Goal: Information Seeking & Learning: Find contact information

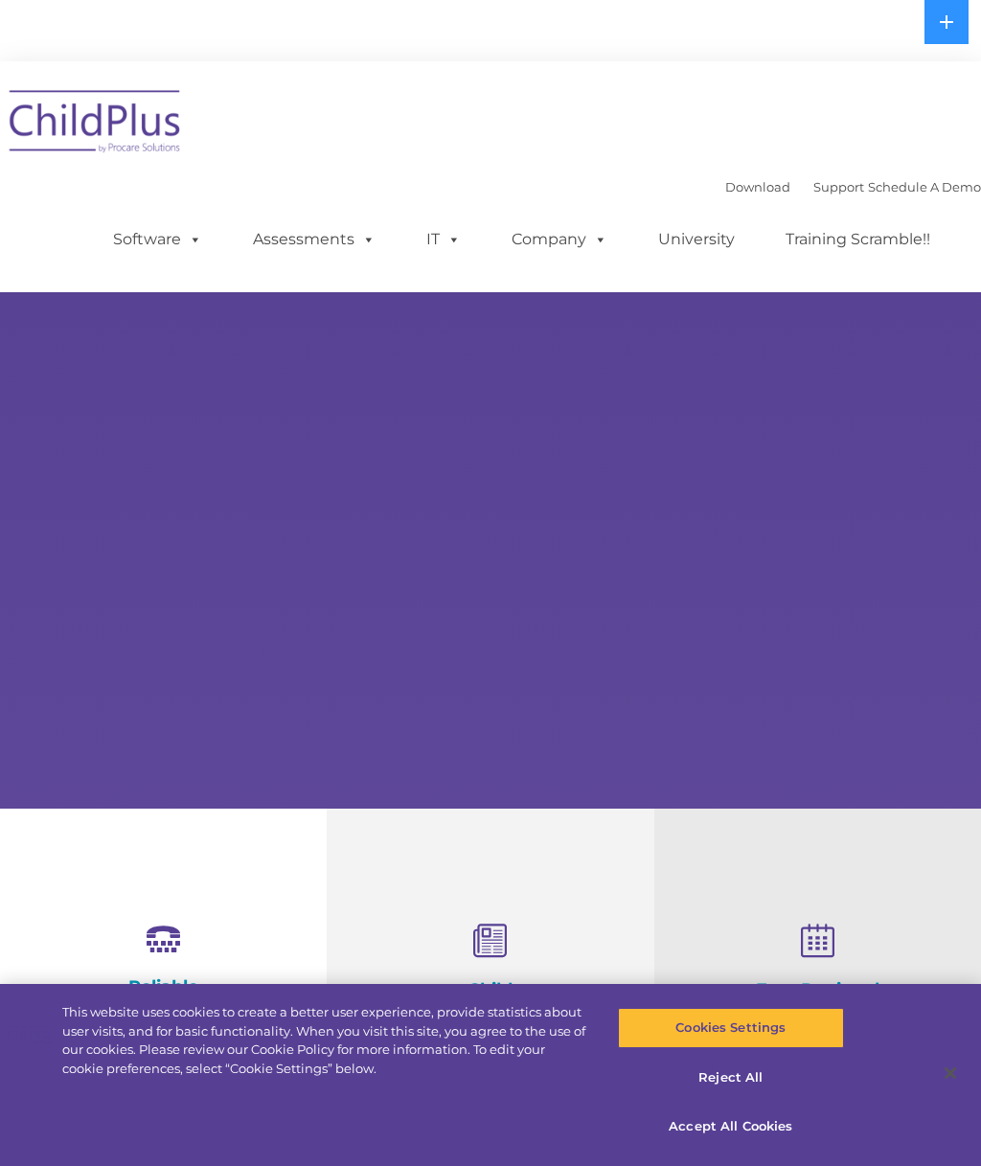
select select "MEDIUM"
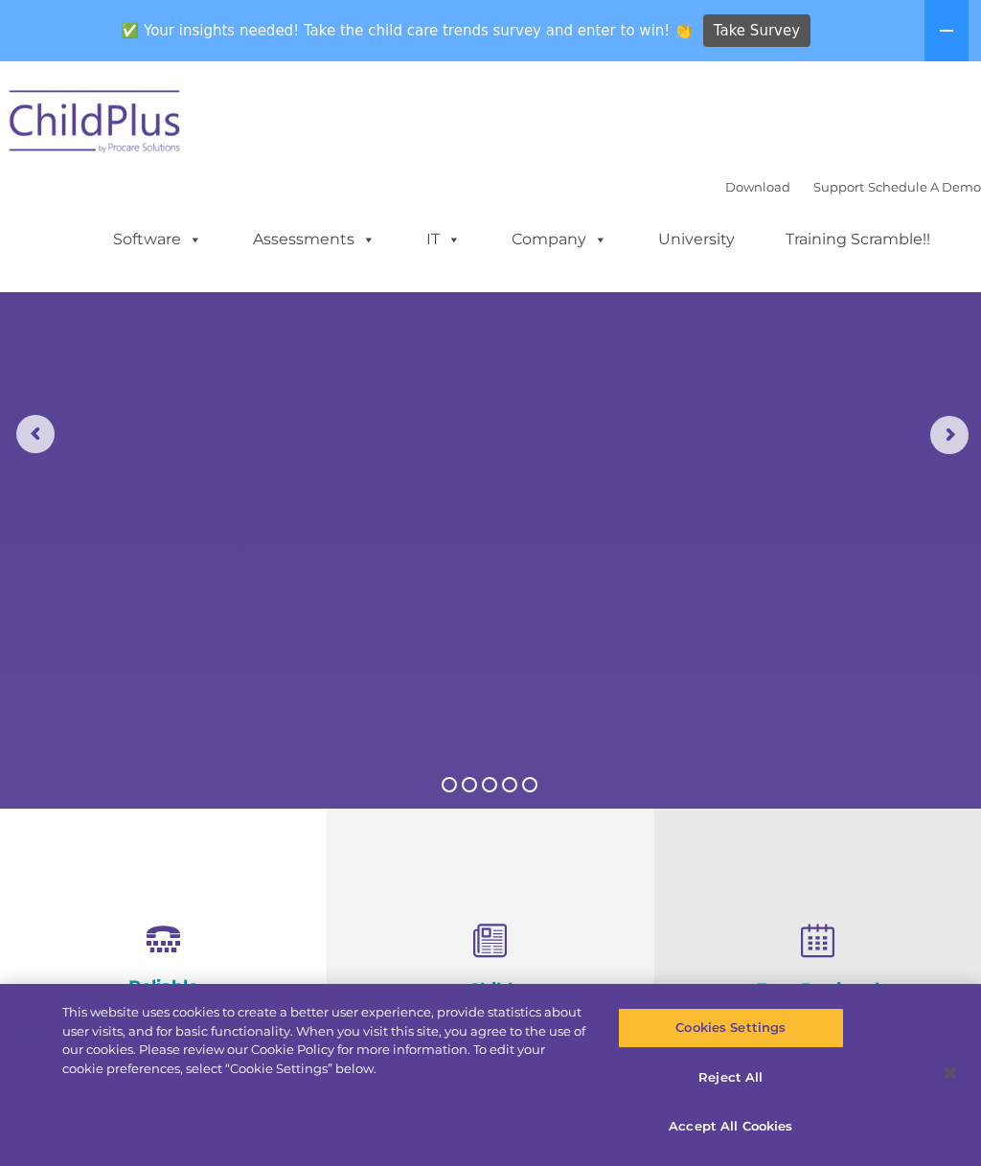
click at [740, 152] on div "Download Support | Schedule A Demo  MENU MENU Software ChildPlus: The original…" at bounding box center [490, 177] width 981 height 202
click at [742, 183] on link "Download" at bounding box center [758, 186] width 65 height 15
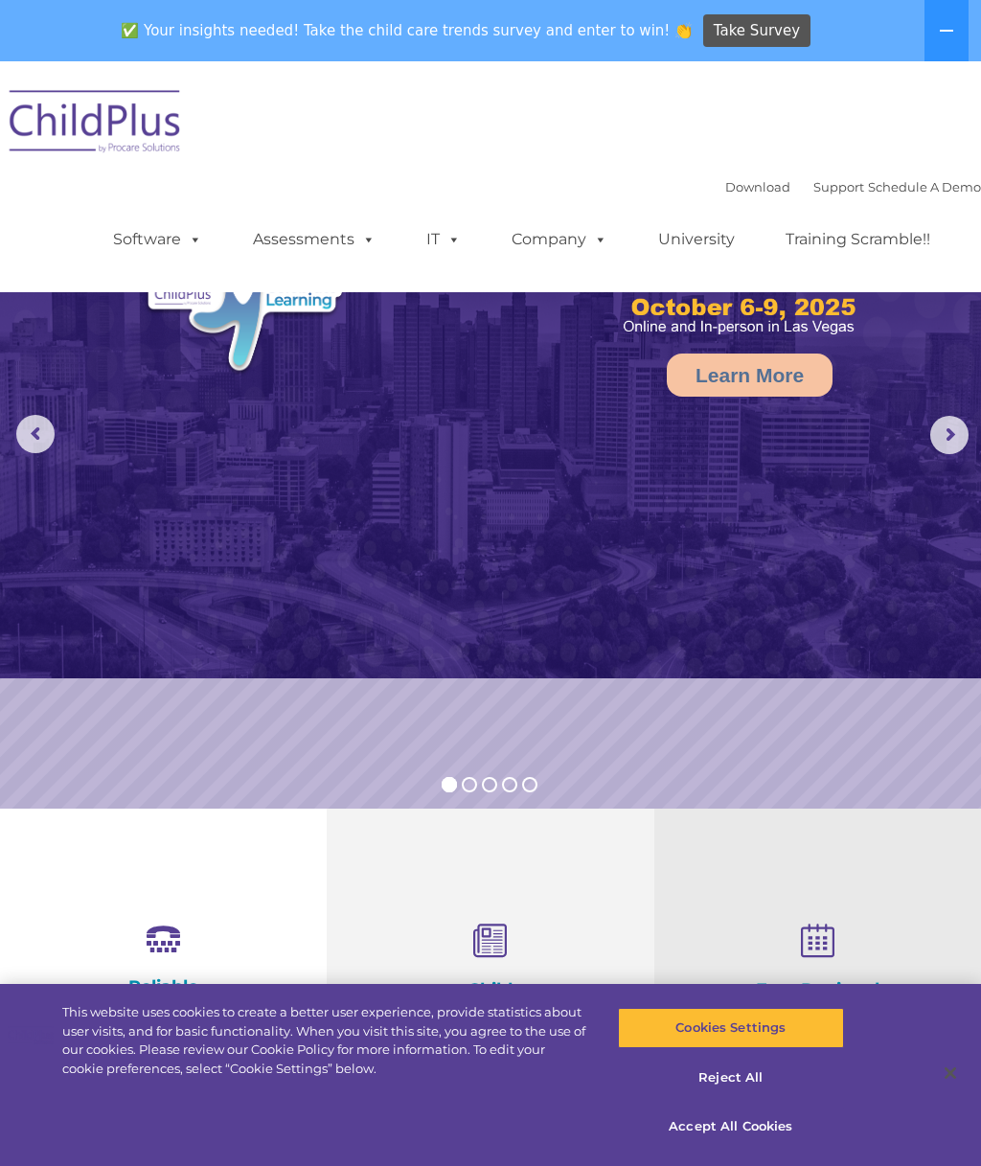
click at [150, 221] on link "Software" at bounding box center [157, 239] width 127 height 38
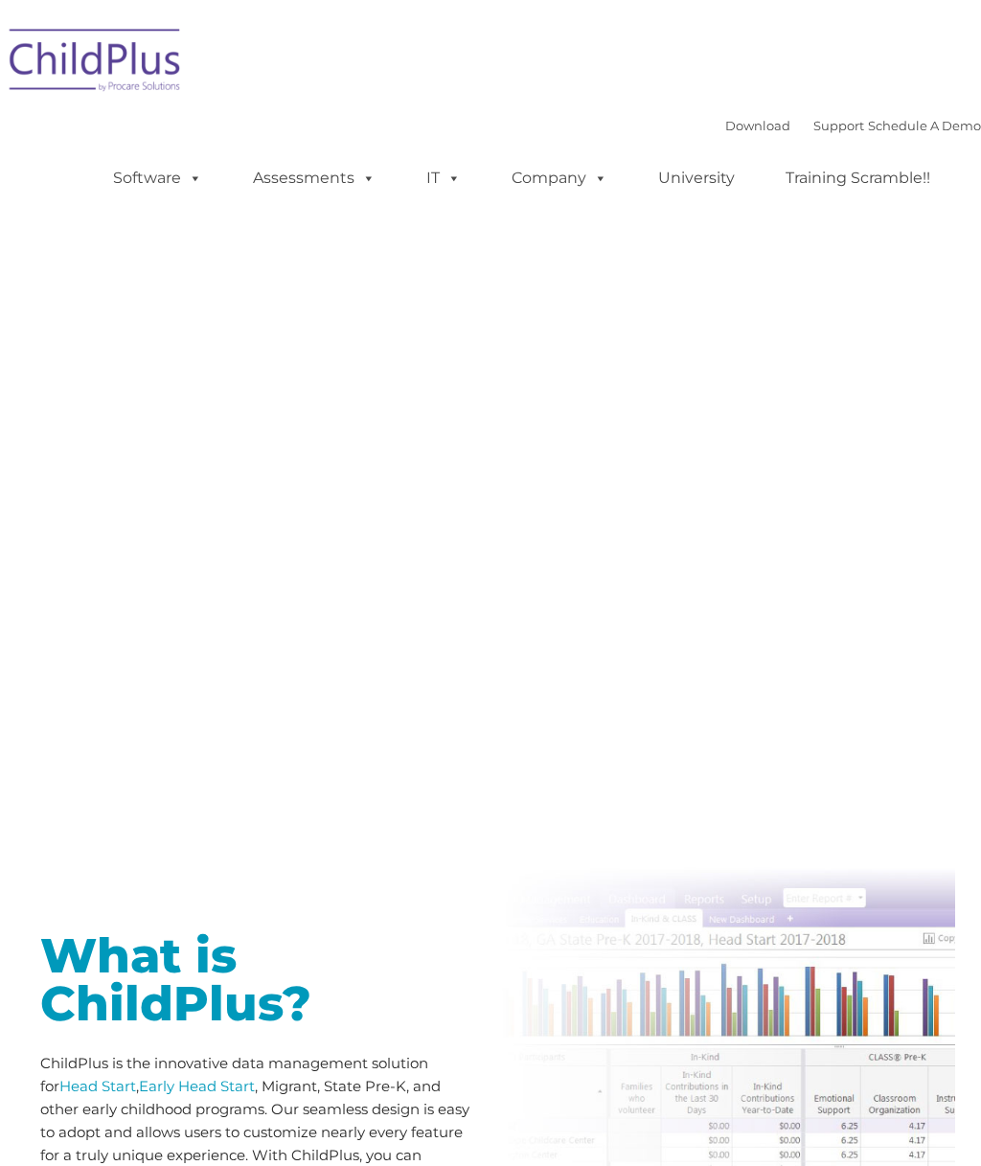
type input ""
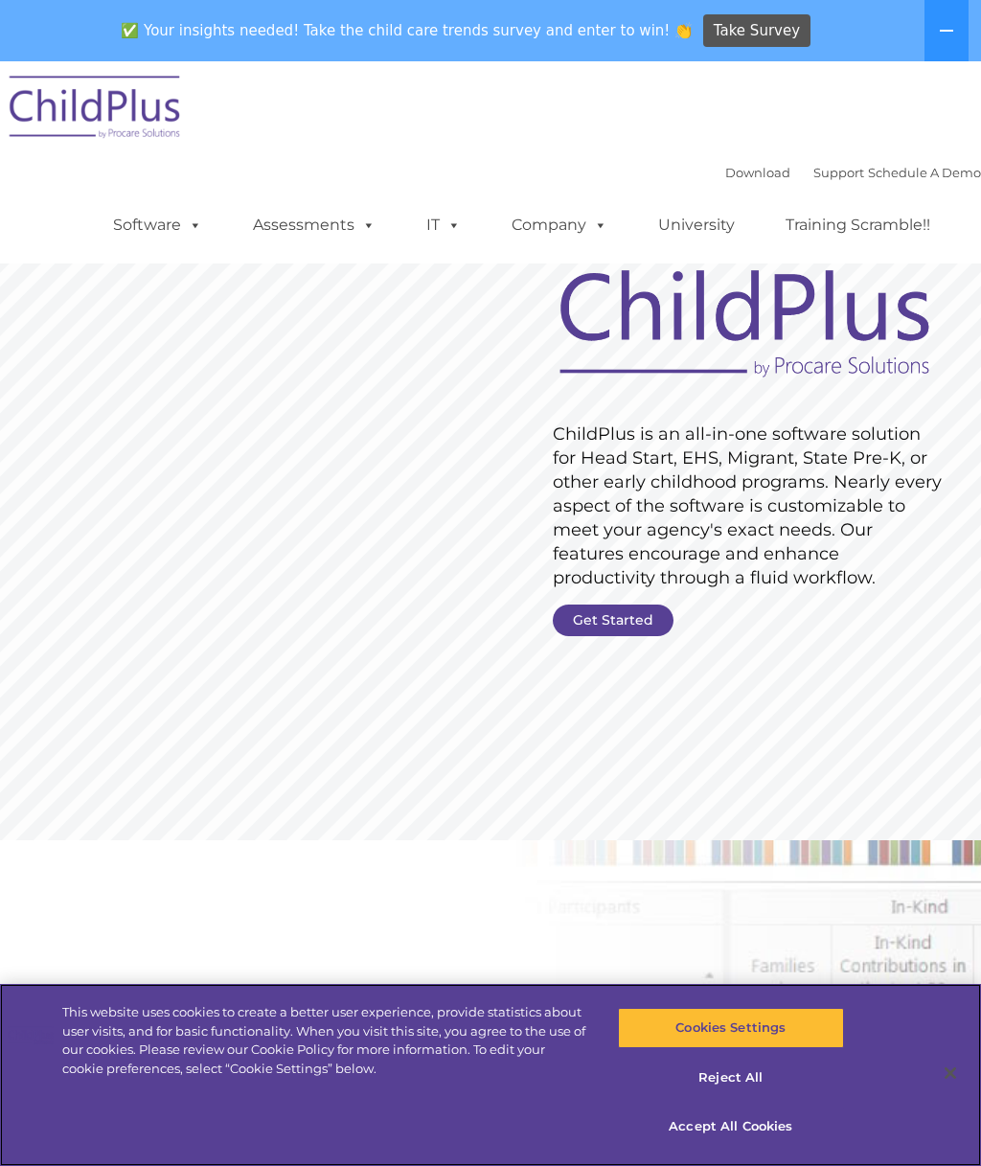
click at [749, 1119] on button "Accept All Cookies" at bounding box center [731, 1127] width 226 height 40
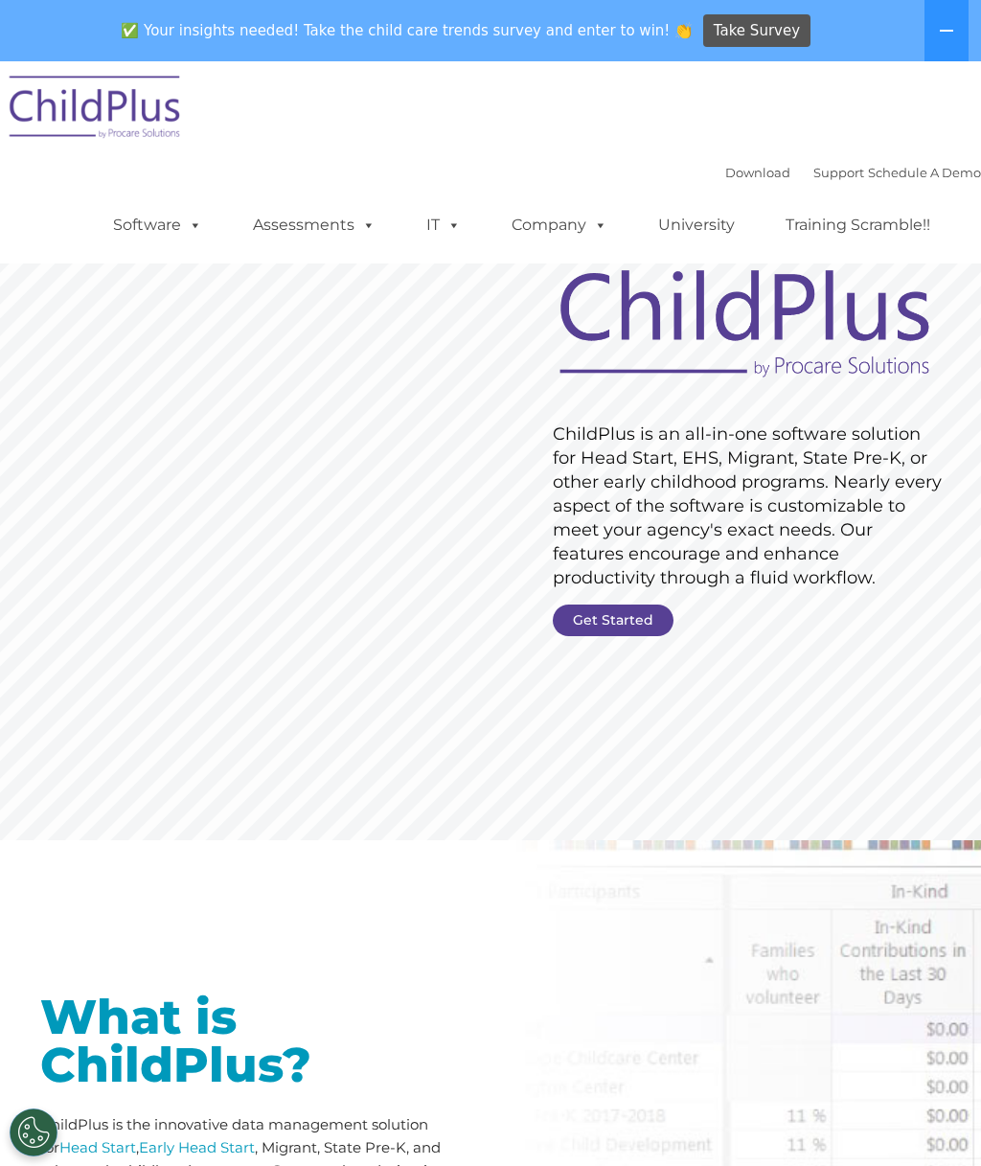
click at [130, 95] on img at bounding box center [96, 110] width 192 height 96
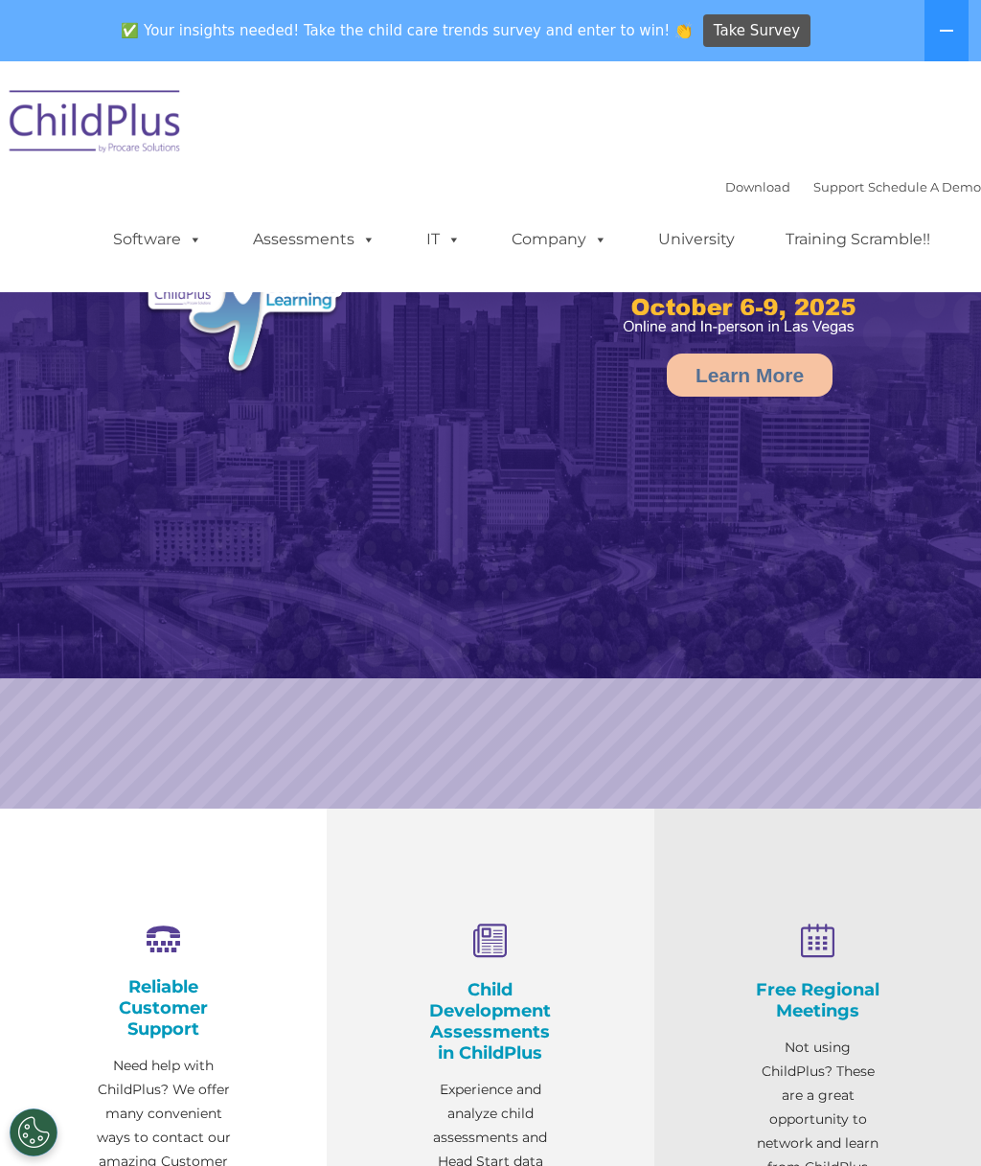
select select "MEDIUM"
click at [733, 189] on link "Download" at bounding box center [758, 186] width 65 height 15
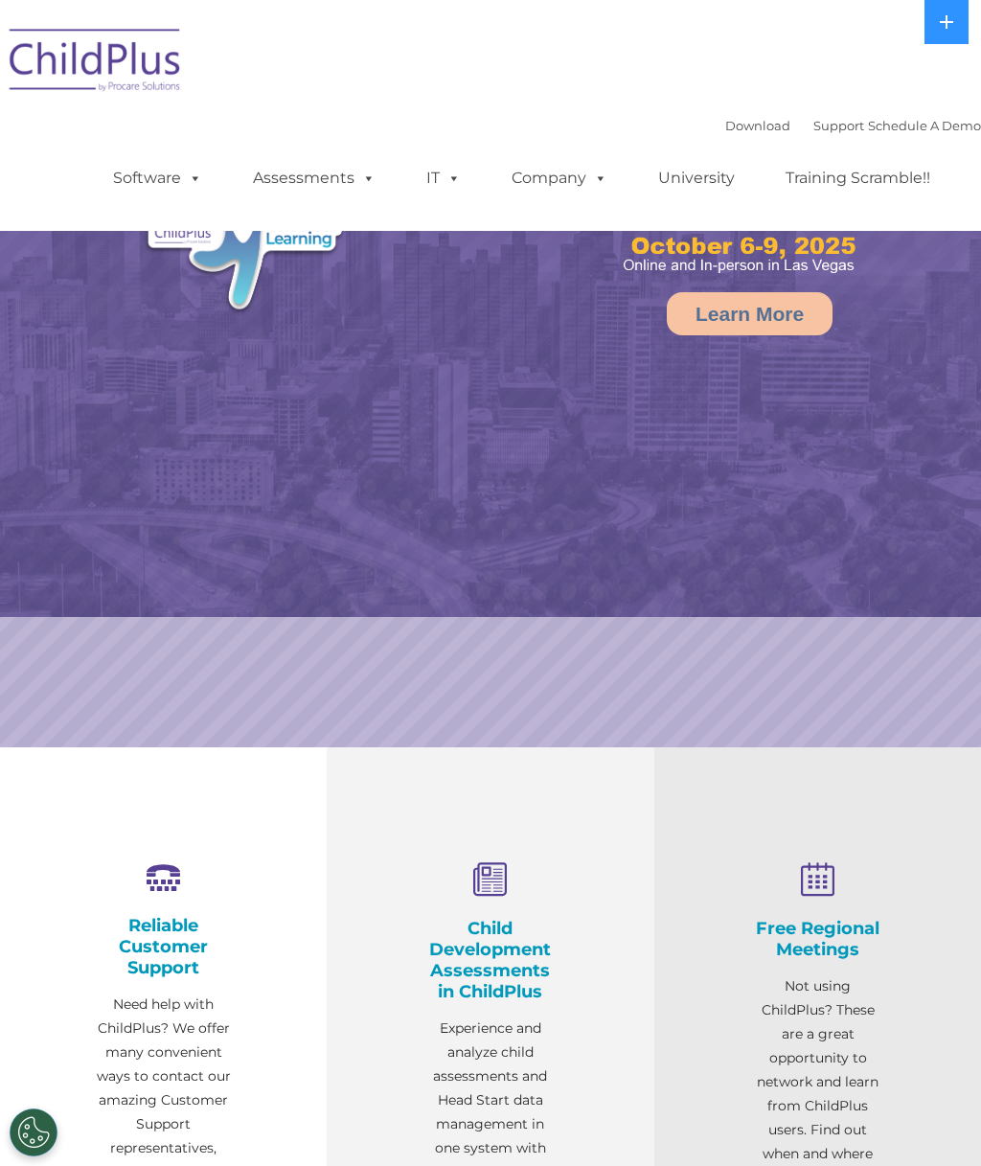
select select "MEDIUM"
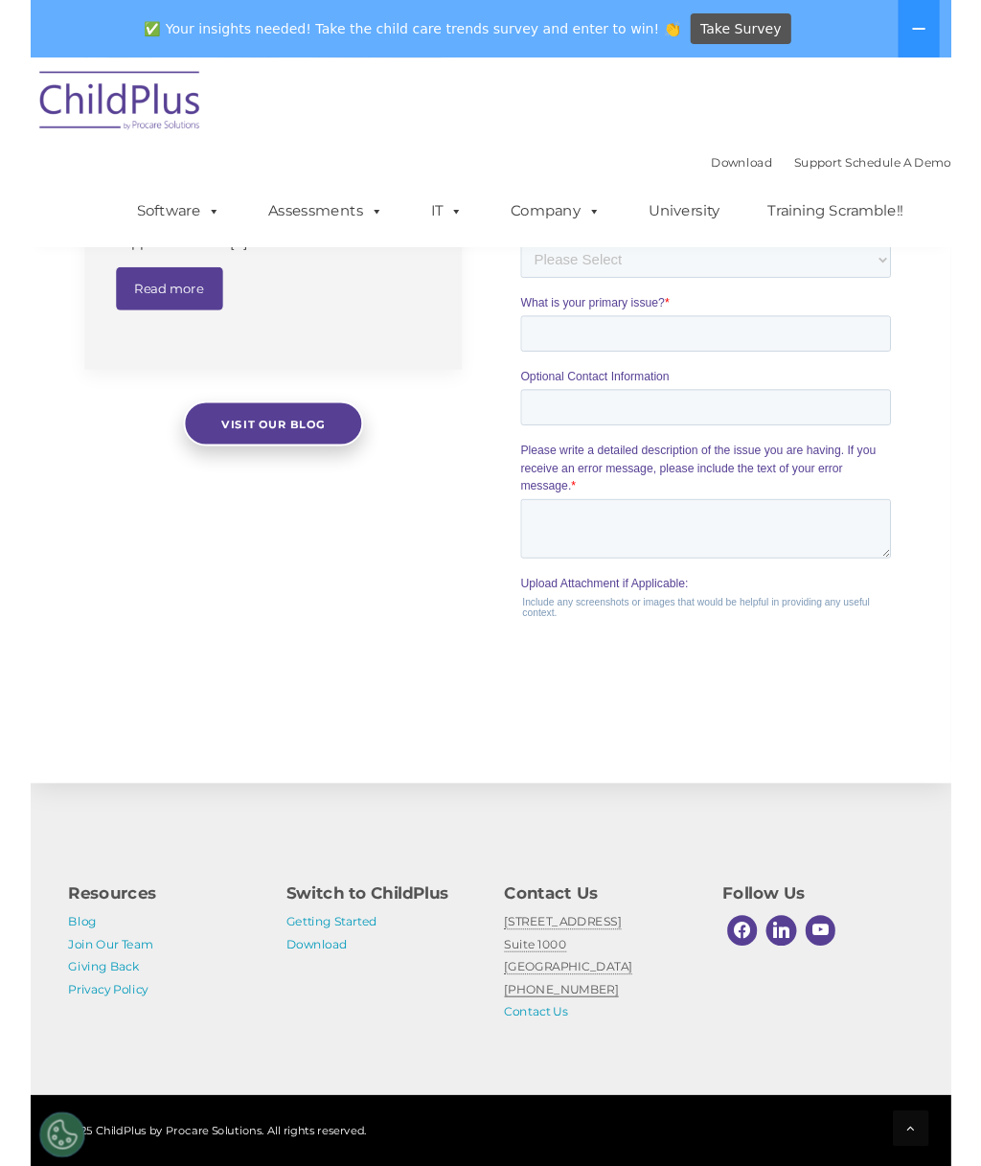
scroll to position [1924, 0]
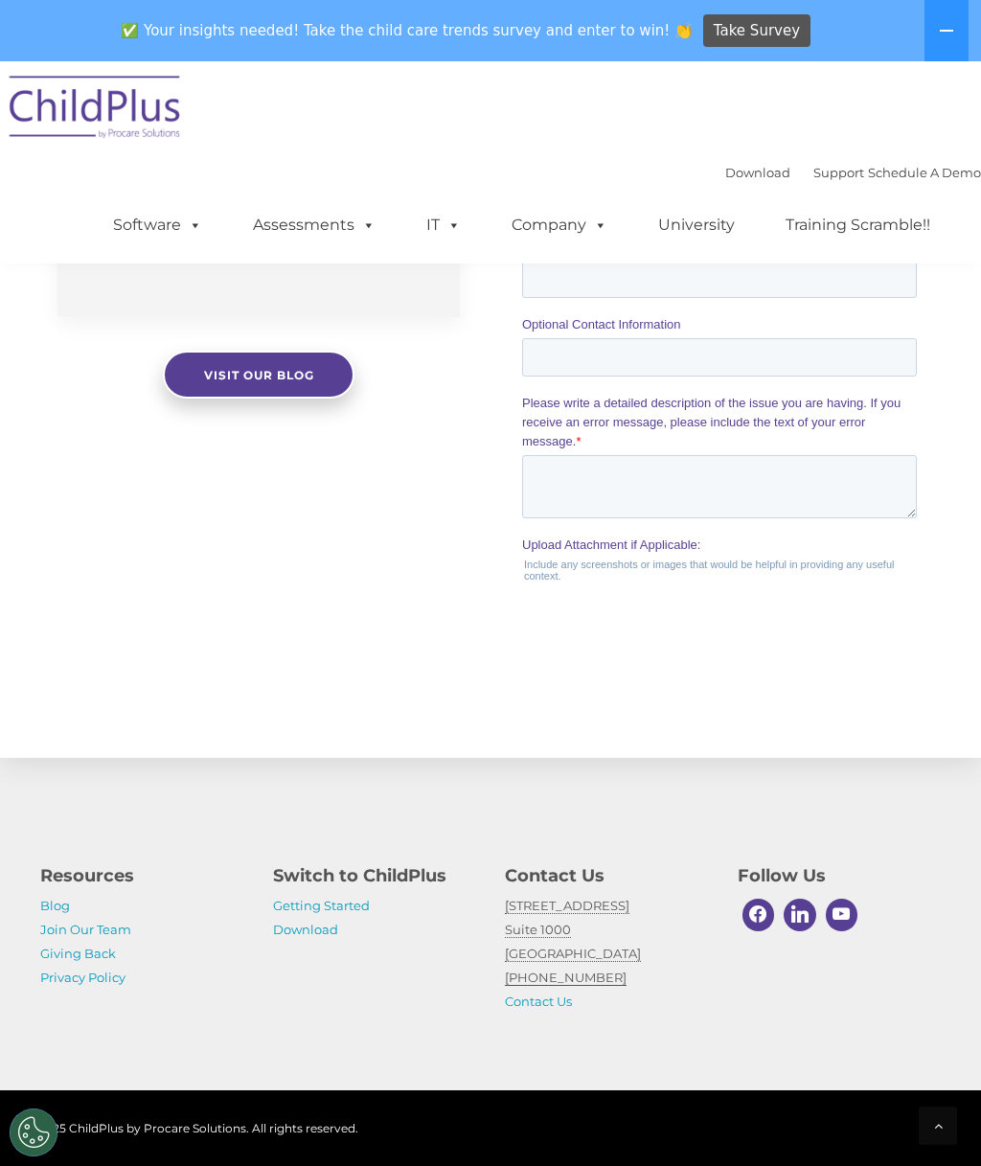
click at [337, 220] on link "Assessments" at bounding box center [314, 225] width 161 height 38
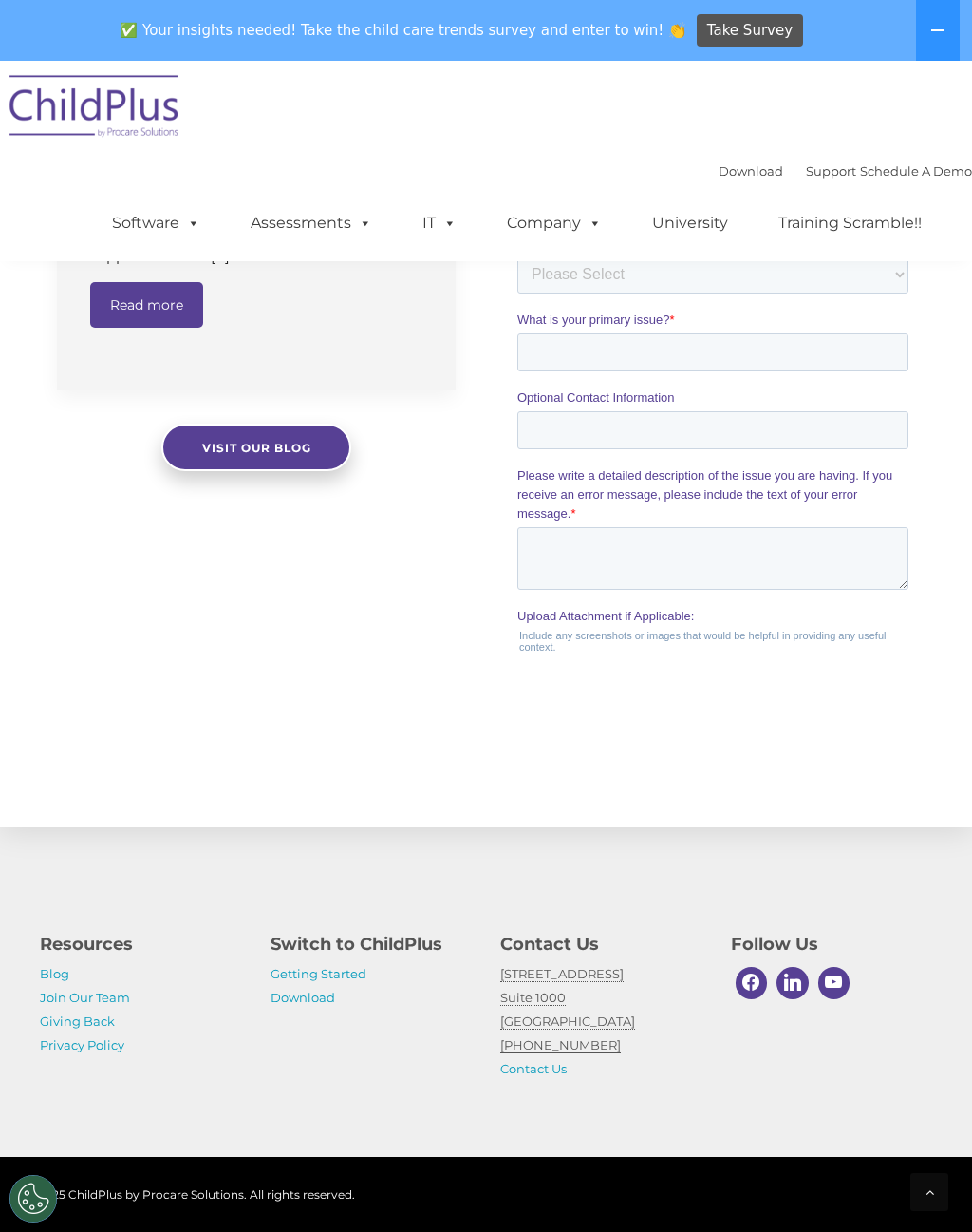
click at [313, 998] on link "Download" at bounding box center [302, 997] width 64 height 15
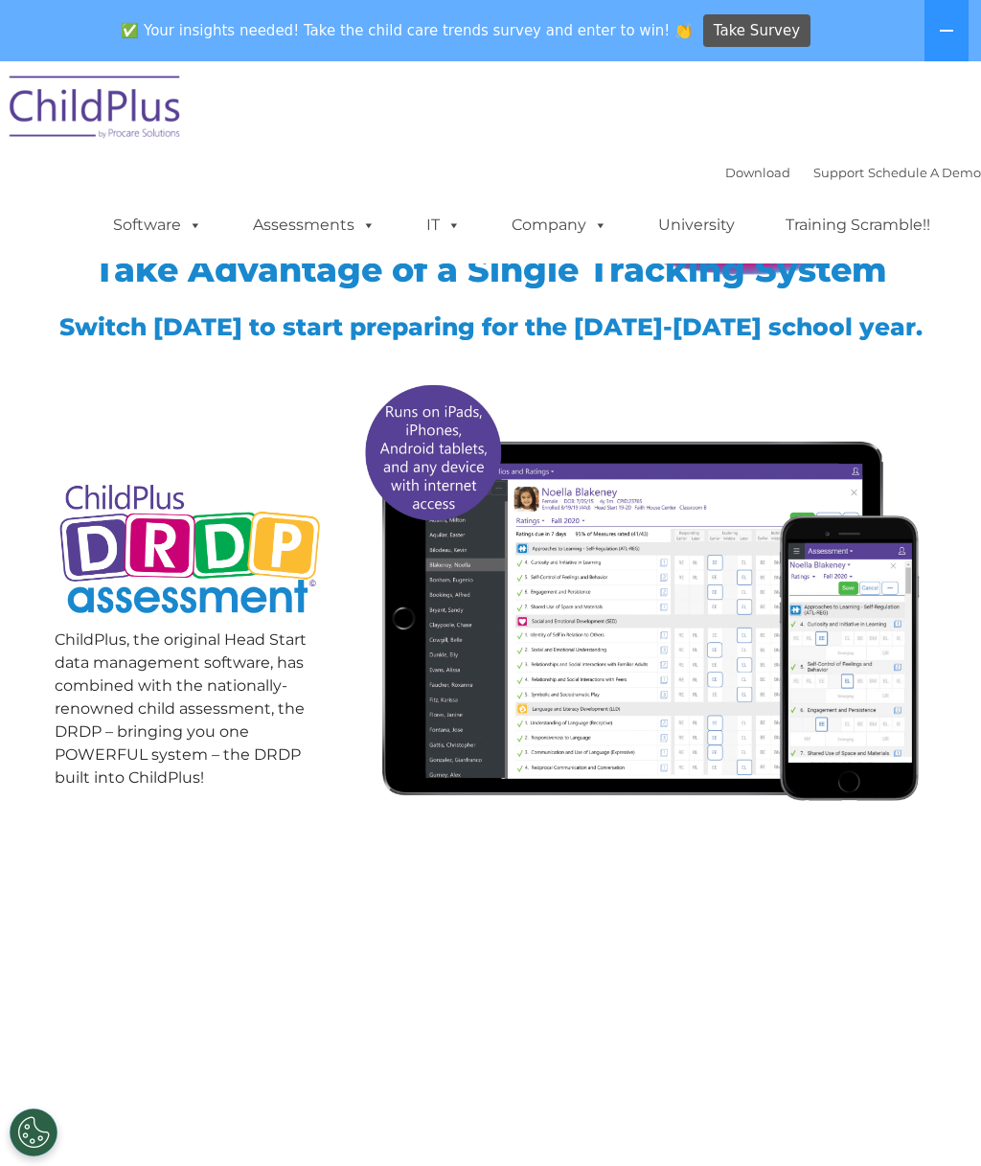
click at [722, 657] on img at bounding box center [641, 592] width 572 height 438
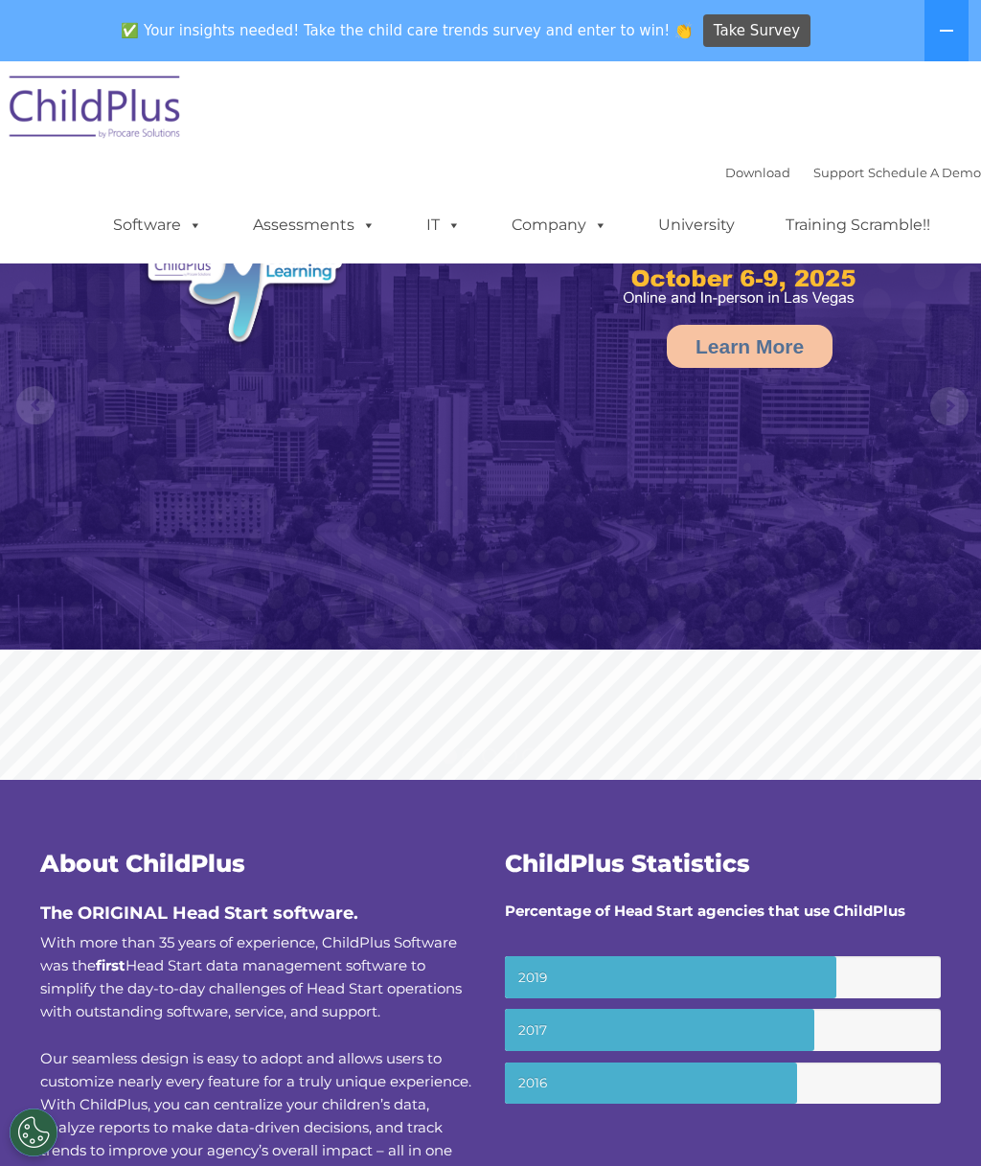
click at [732, 167] on link "Download" at bounding box center [758, 172] width 65 height 15
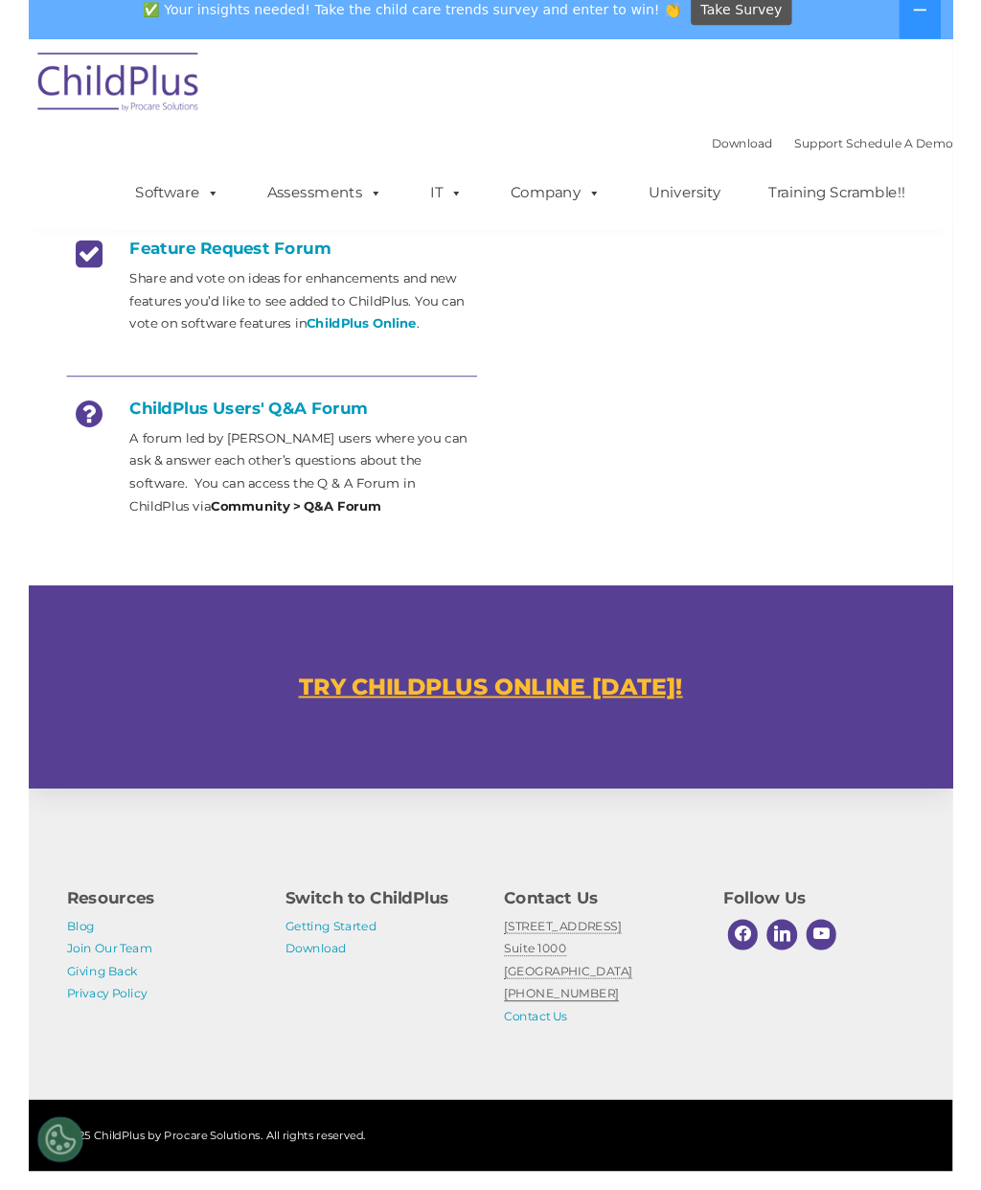
scroll to position [851, 0]
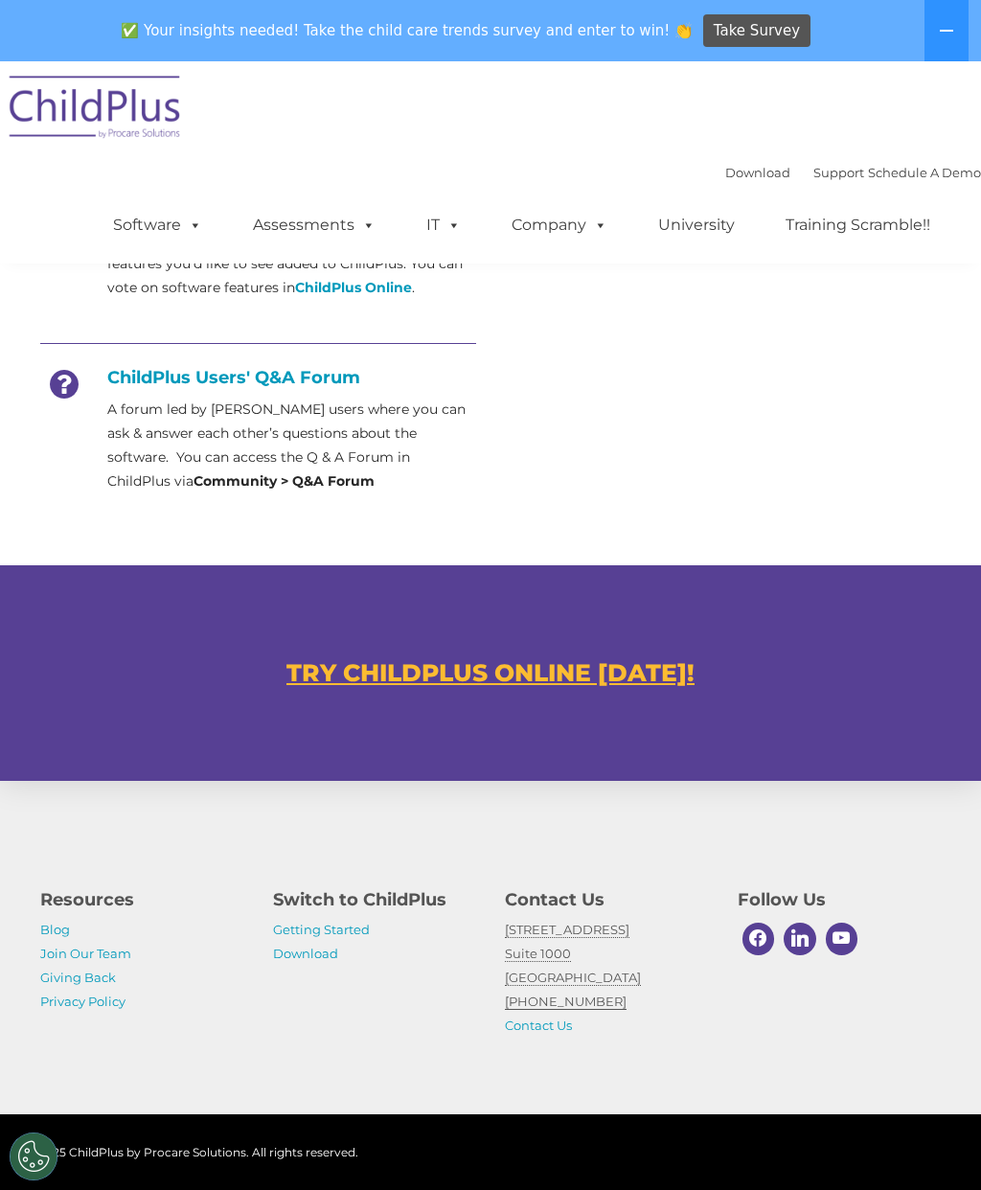
click at [311, 952] on link "Download" at bounding box center [305, 953] width 65 height 15
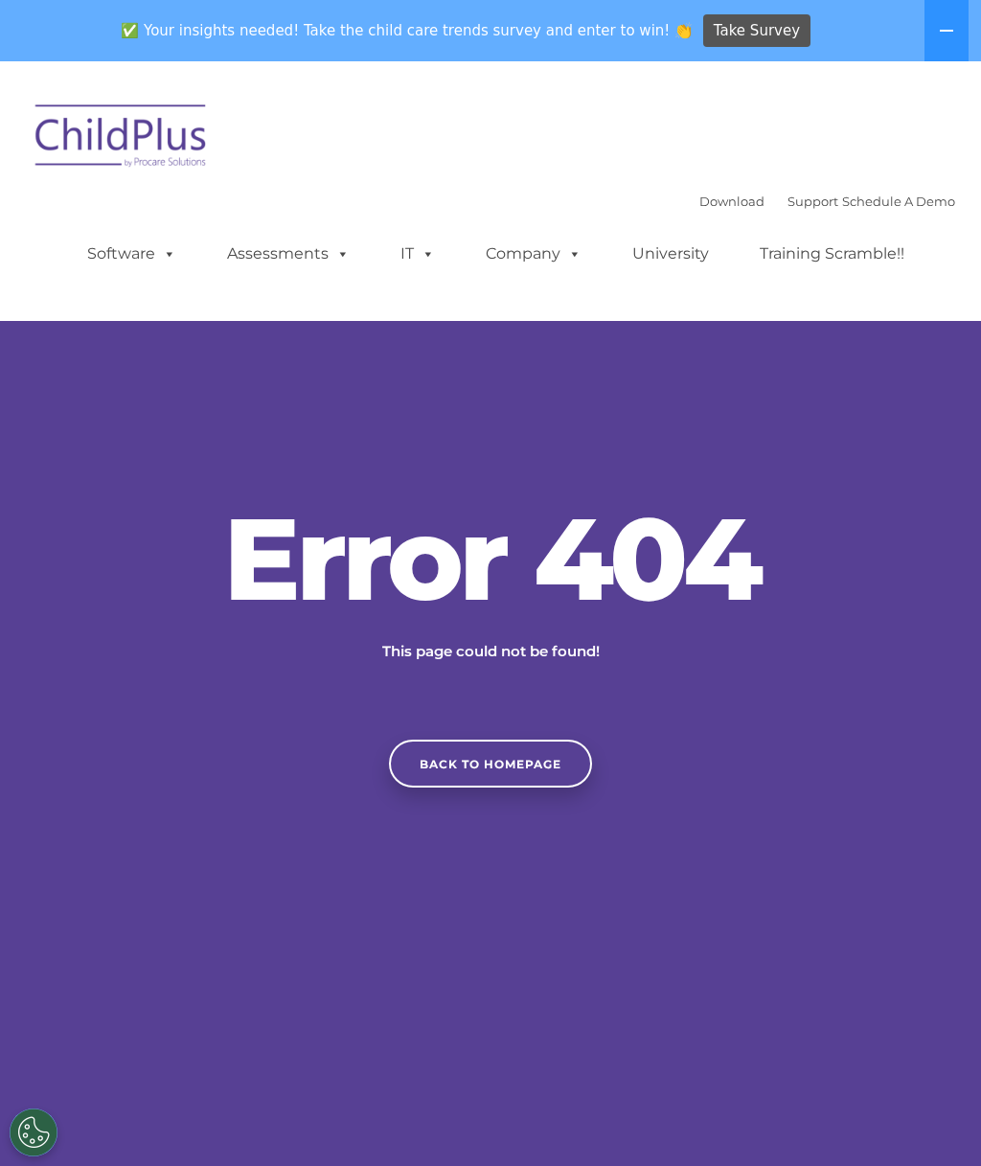
click at [788, 194] on link "Support" at bounding box center [813, 201] width 51 height 15
click at [788, 196] on link "Support" at bounding box center [813, 201] width 51 height 15
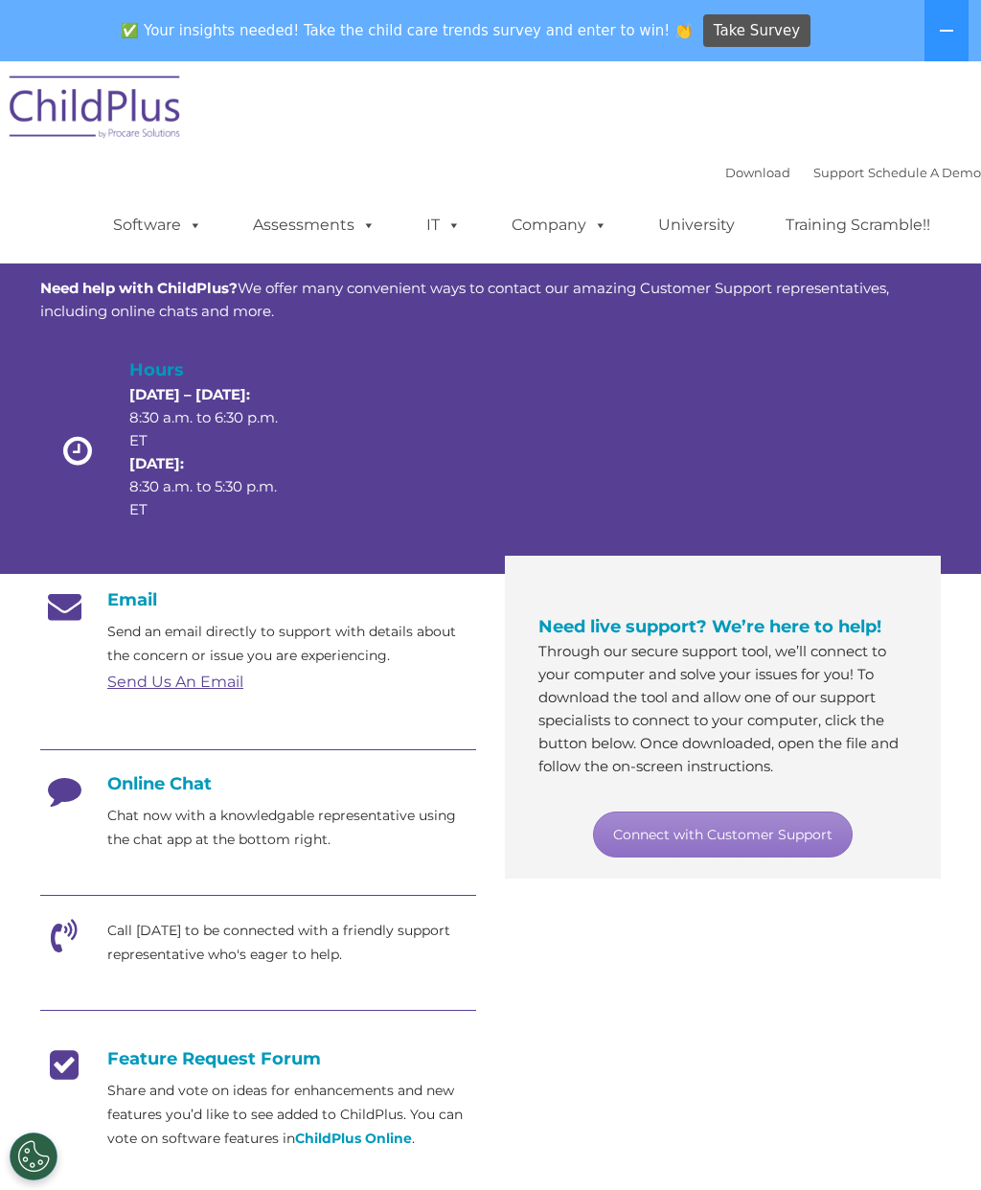
click at [330, 827] on p "Chat now with a knowledgable representative using the chat app at the bottom ri…" at bounding box center [291, 828] width 369 height 48
click at [146, 797] on div "Online Chat Chat now with a knowledgable representative using the chat app at t…" at bounding box center [258, 812] width 436 height 79
click at [641, 819] on link "Connect with Customer Support" at bounding box center [723, 835] width 260 height 46
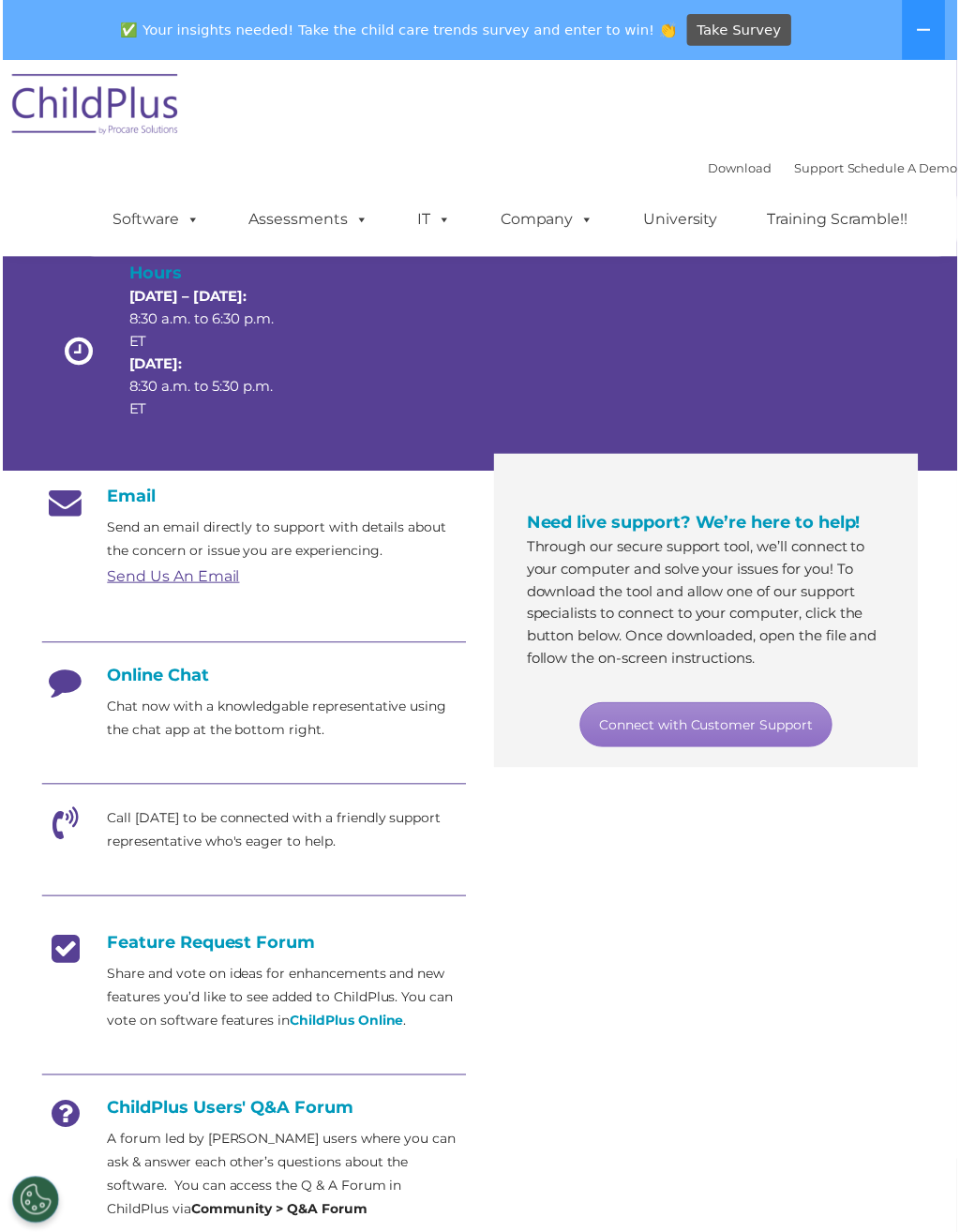
scroll to position [162, 0]
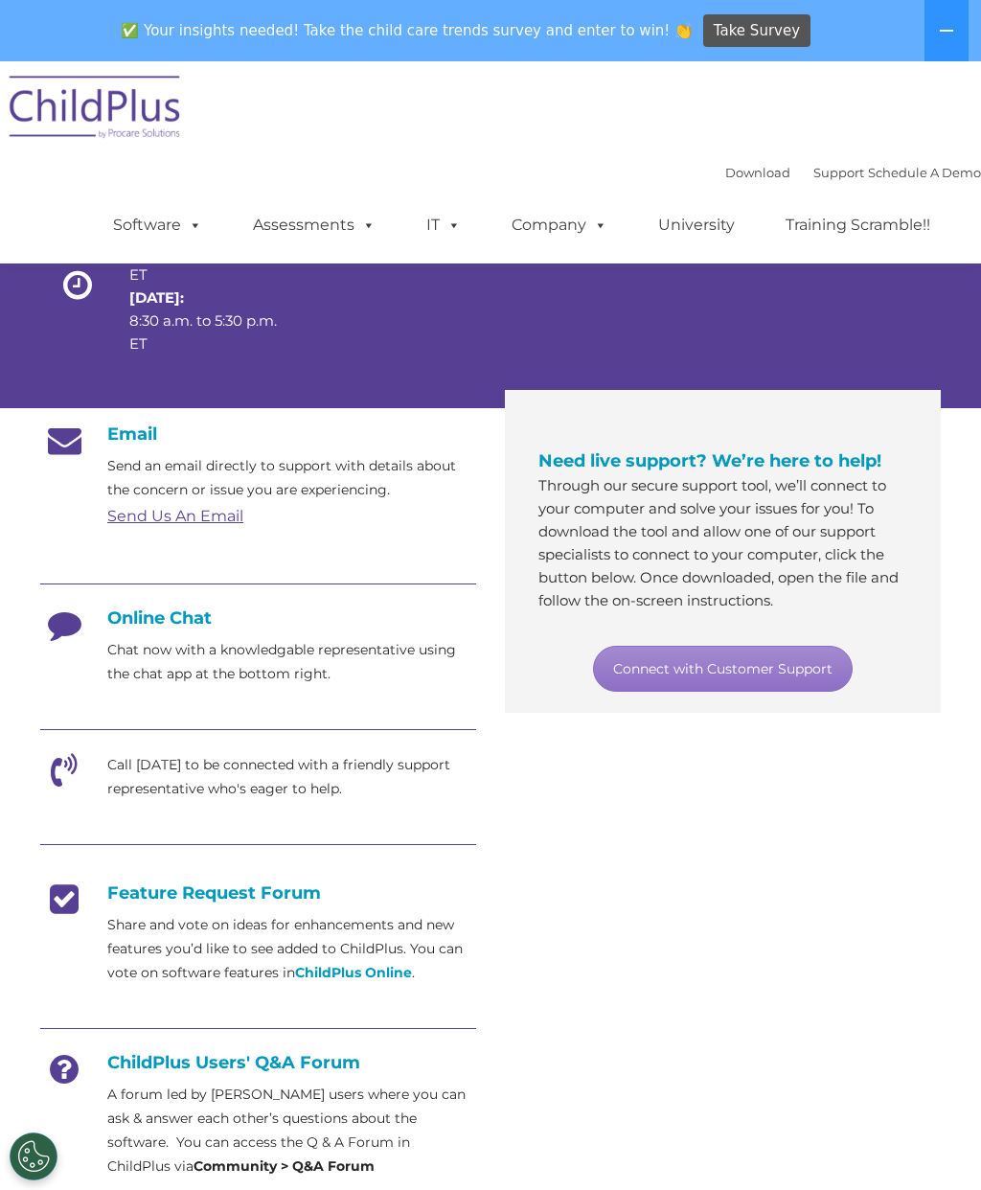
click at [791, 661] on link "Connect with Customer Support" at bounding box center [723, 669] width 260 height 46
click at [134, 618] on h4 "Online Chat" at bounding box center [258, 618] width 436 height 21
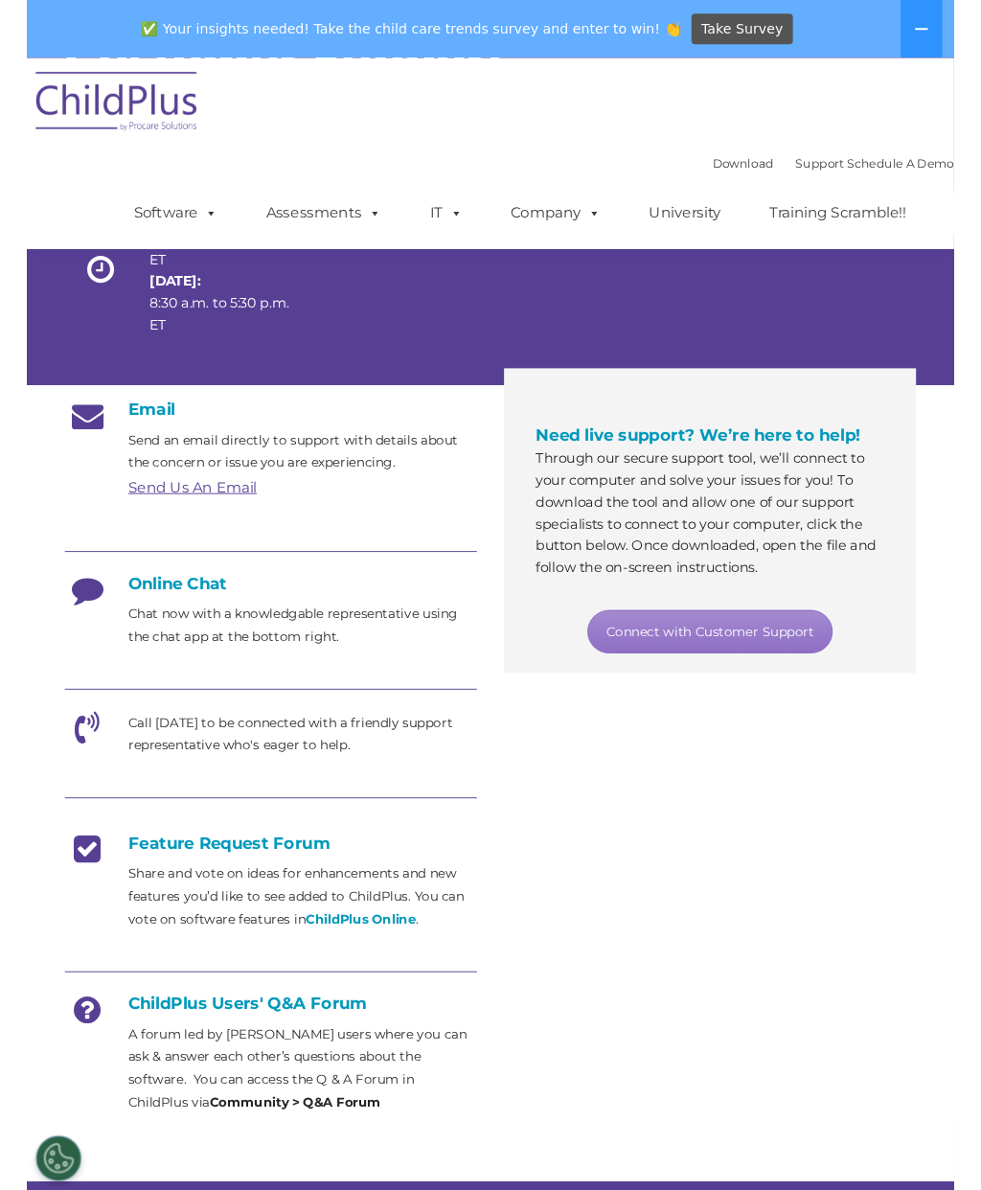
scroll to position [158, 0]
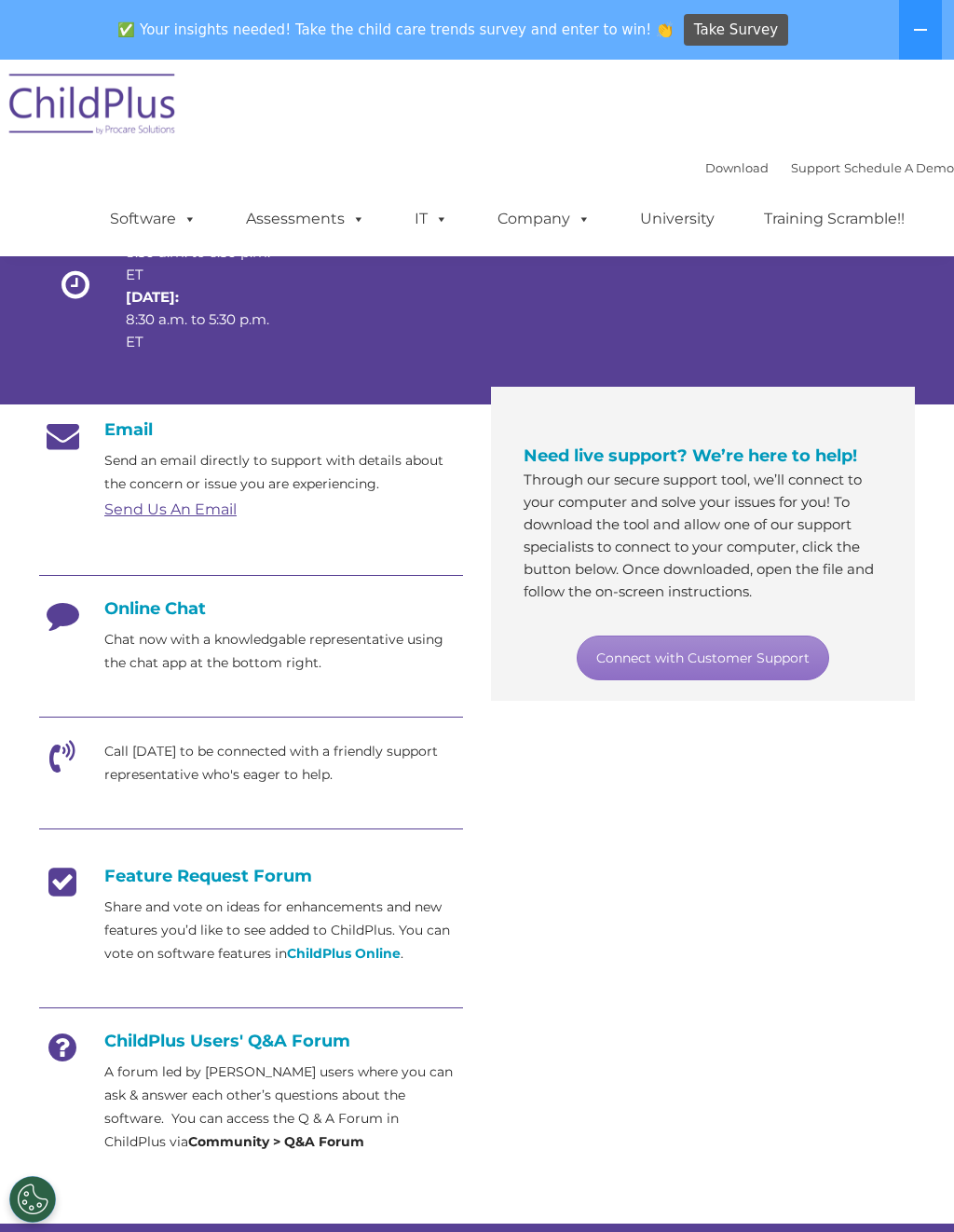
click at [230, 615] on h4 "Online Chat" at bounding box center [251, 608] width 424 height 20
click at [718, 659] on link "Connect with Customer Support" at bounding box center [703, 658] width 253 height 45
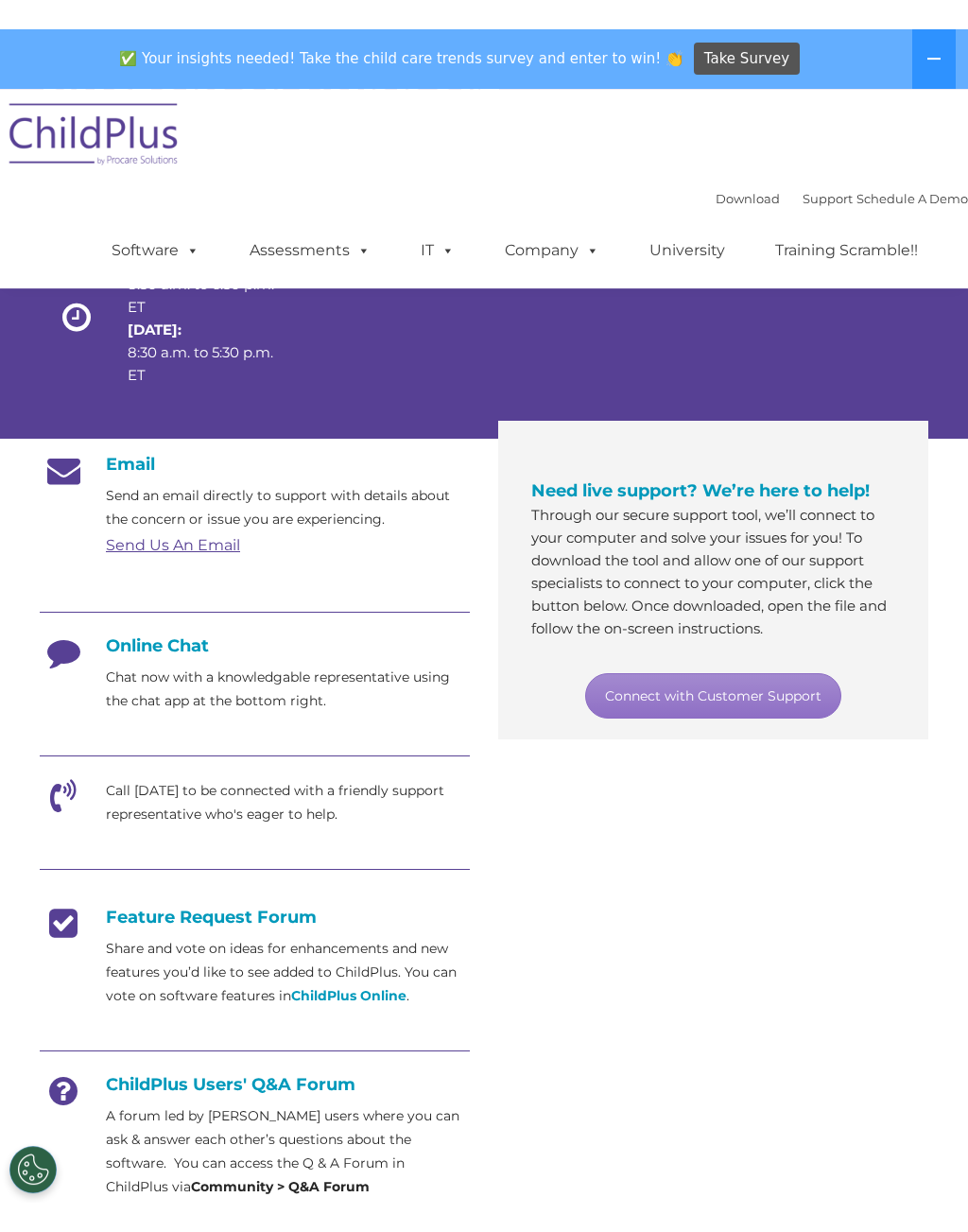
scroll to position [232, 0]
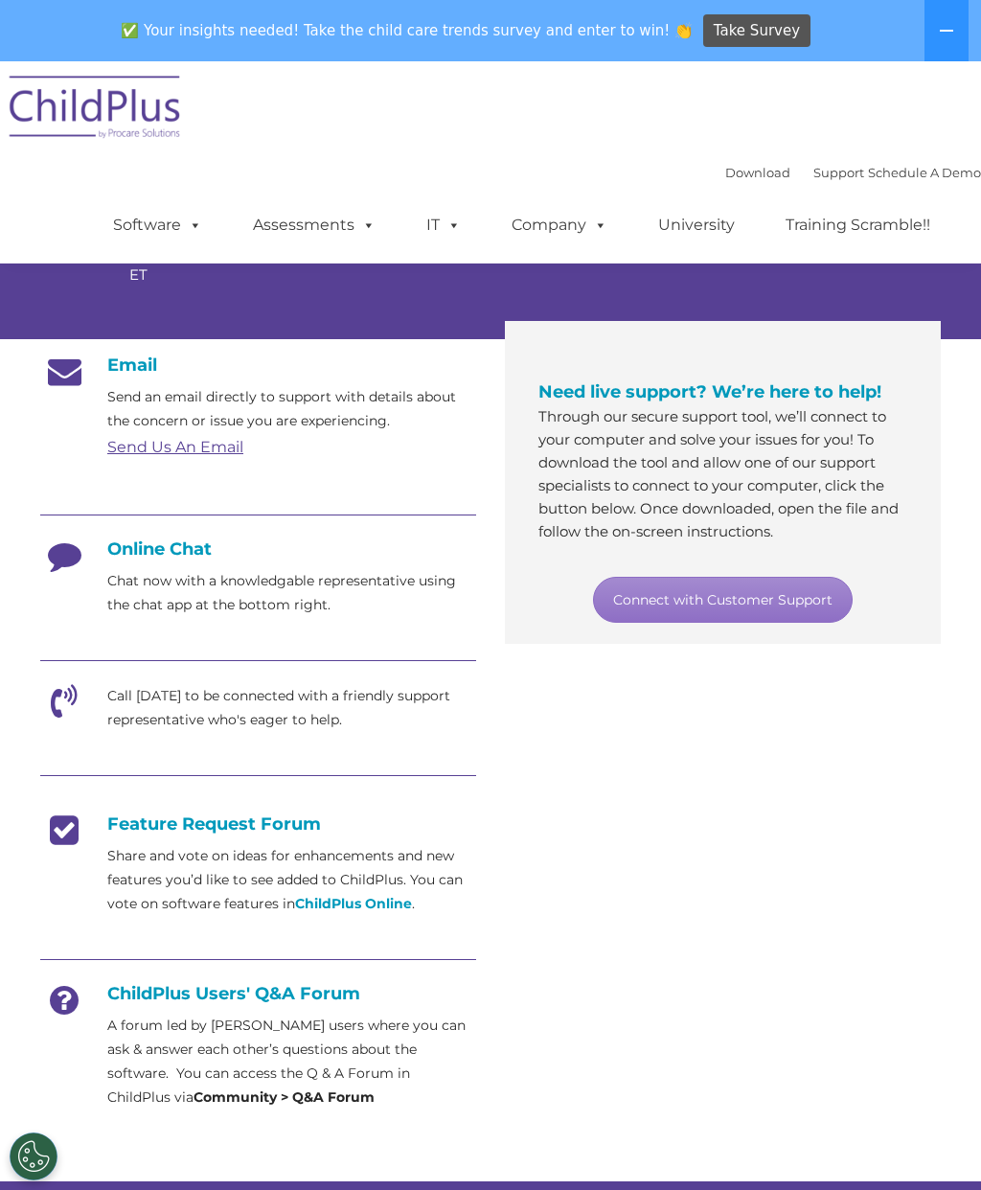
click at [188, 221] on span at bounding box center [191, 225] width 21 height 18
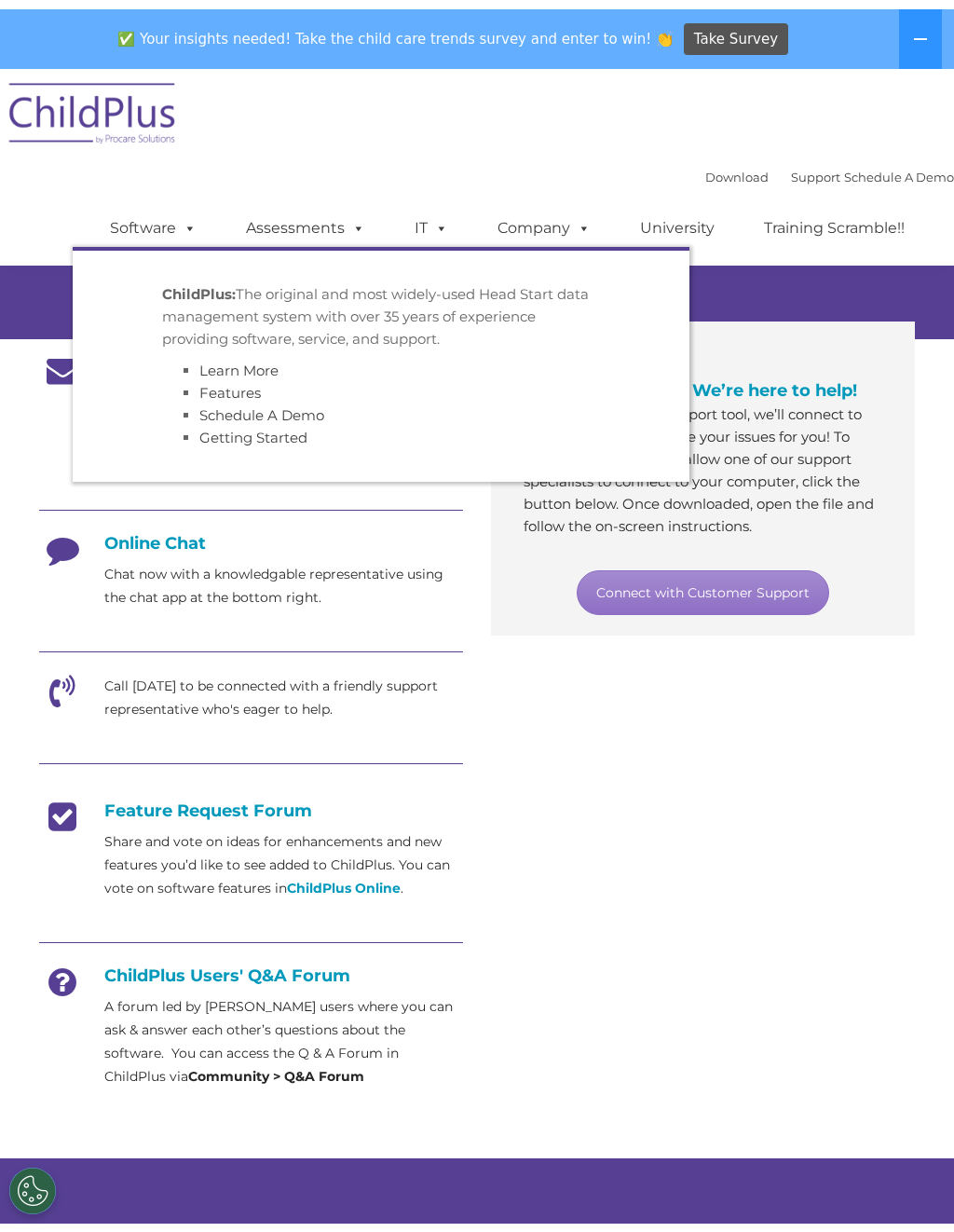
scroll to position [211, 0]
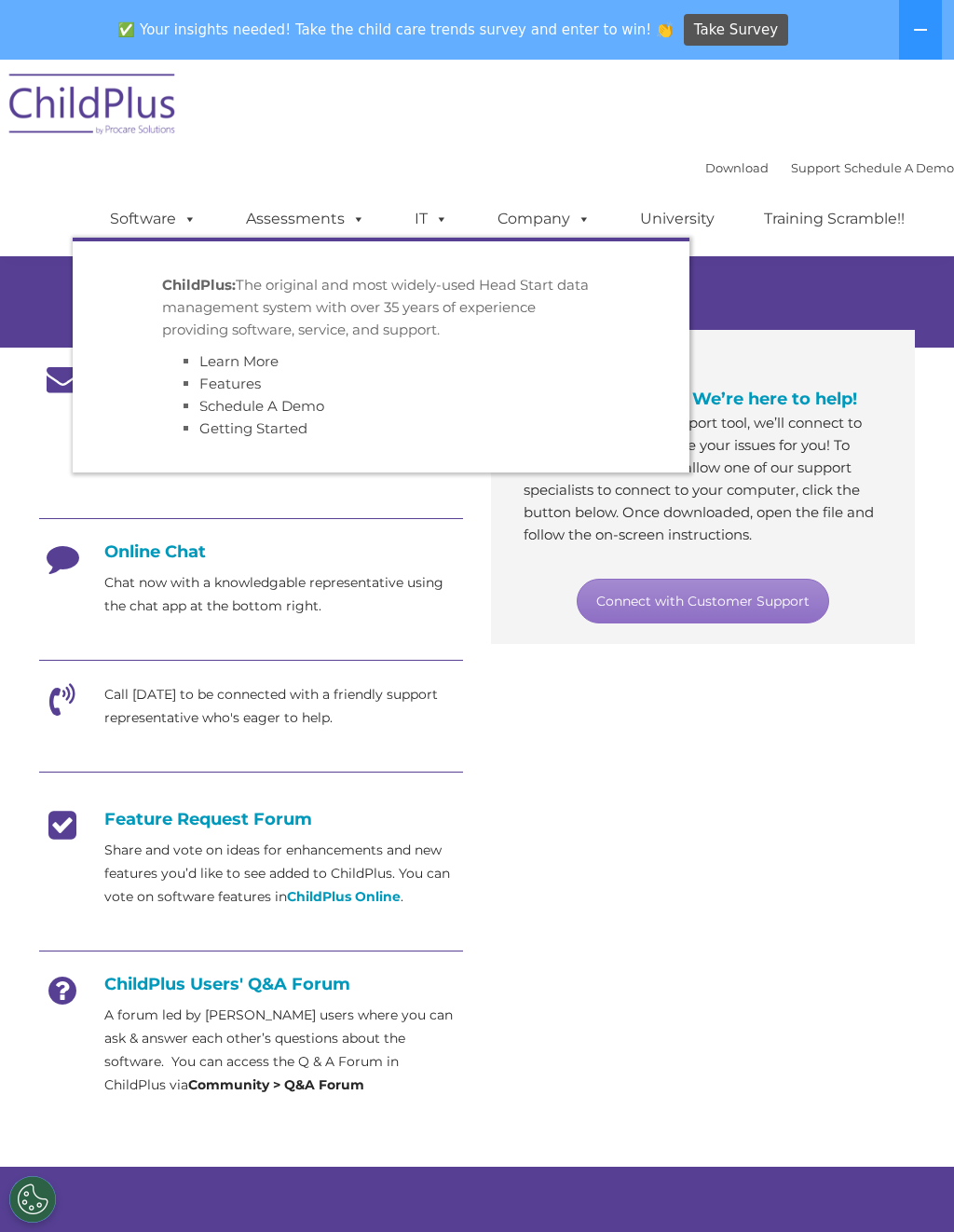
click at [654, 984] on div "Email Send an email directly to support with details about the concern or issue…" at bounding box center [477, 734] width 904 height 772
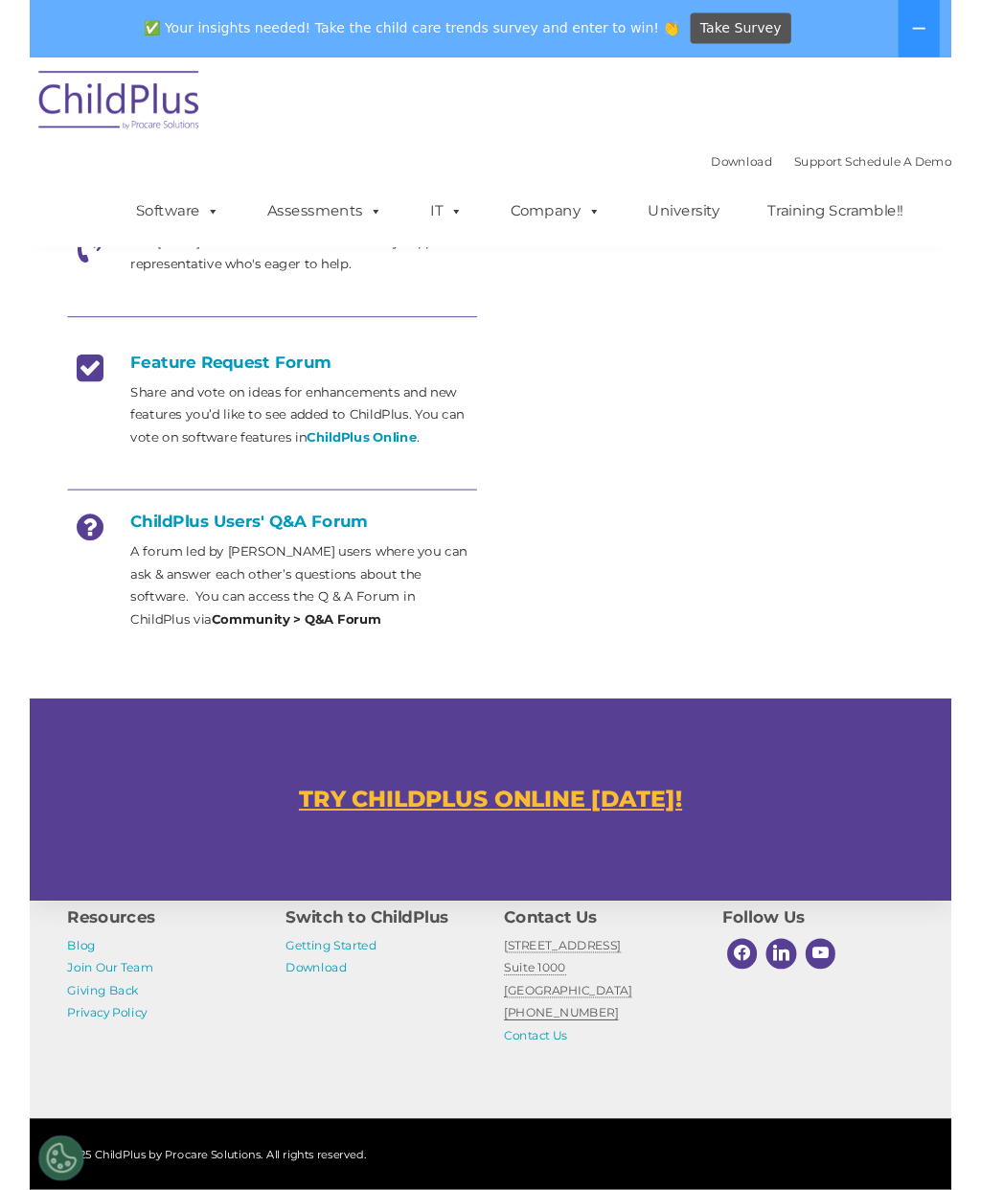
scroll to position [851, 0]
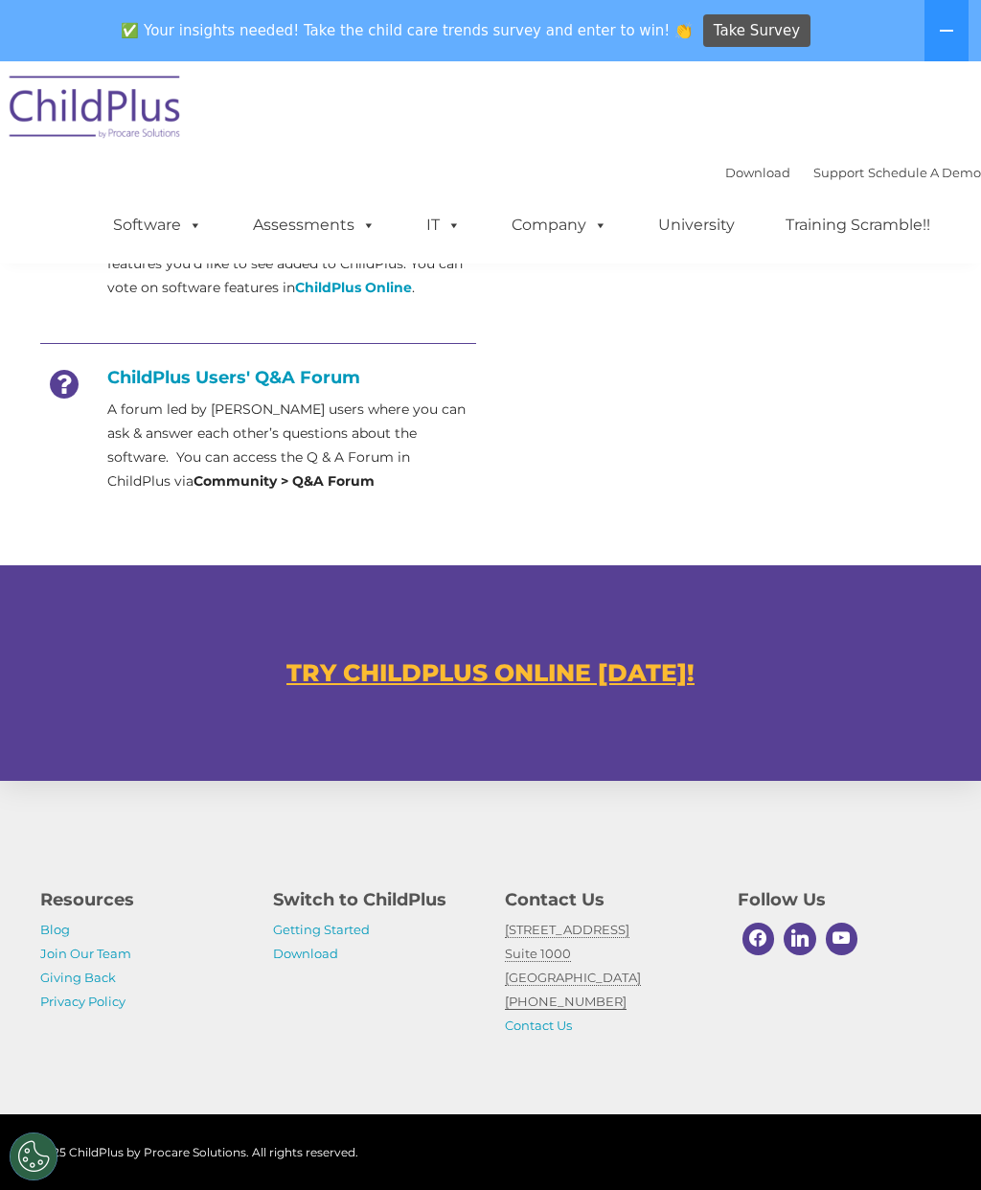
click at [856, 841] on div "Resources Blog Join Our Team Giving Back Privacy Policy Switch to ChildPlus Get…" at bounding box center [490, 948] width 981 height 334
click at [625, 673] on u "TRY CHILDPLUS ONLINE [DATE]!" at bounding box center [491, 672] width 408 height 29
